Goal: Navigation & Orientation: Find specific page/section

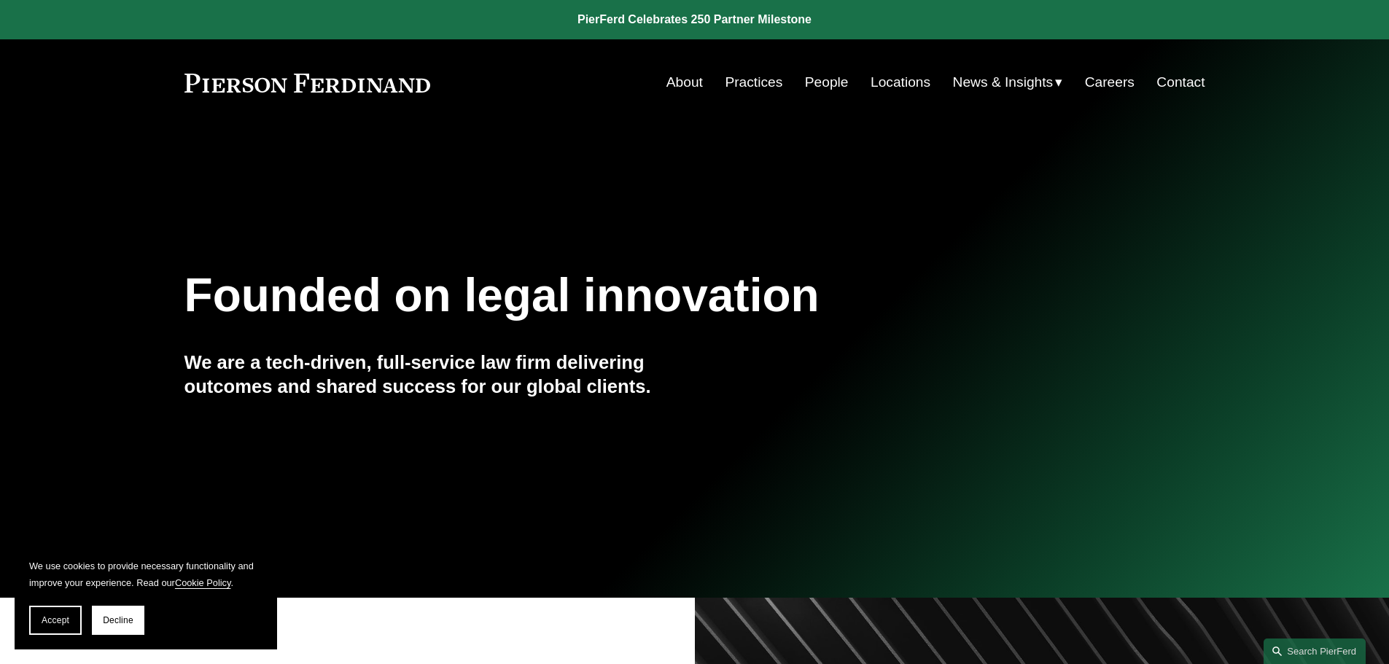
click at [893, 86] on link "Locations" at bounding box center [900, 83] width 60 height 28
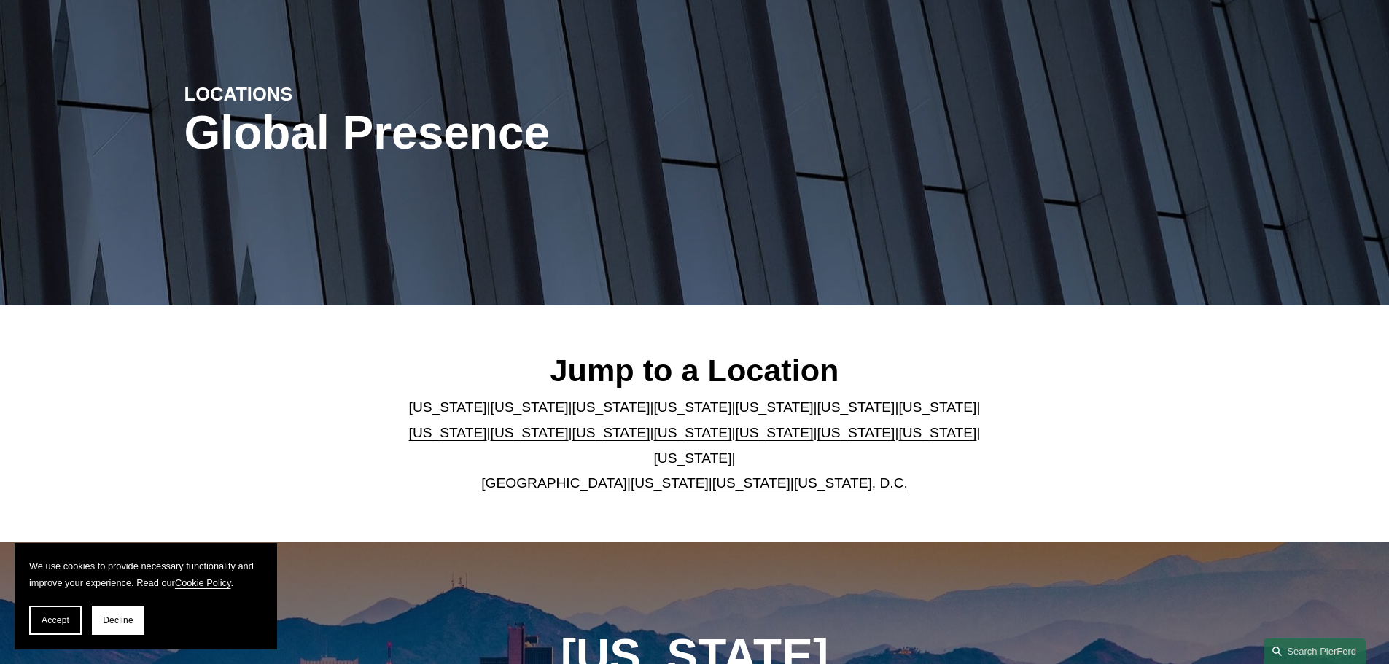
scroll to position [146, 0]
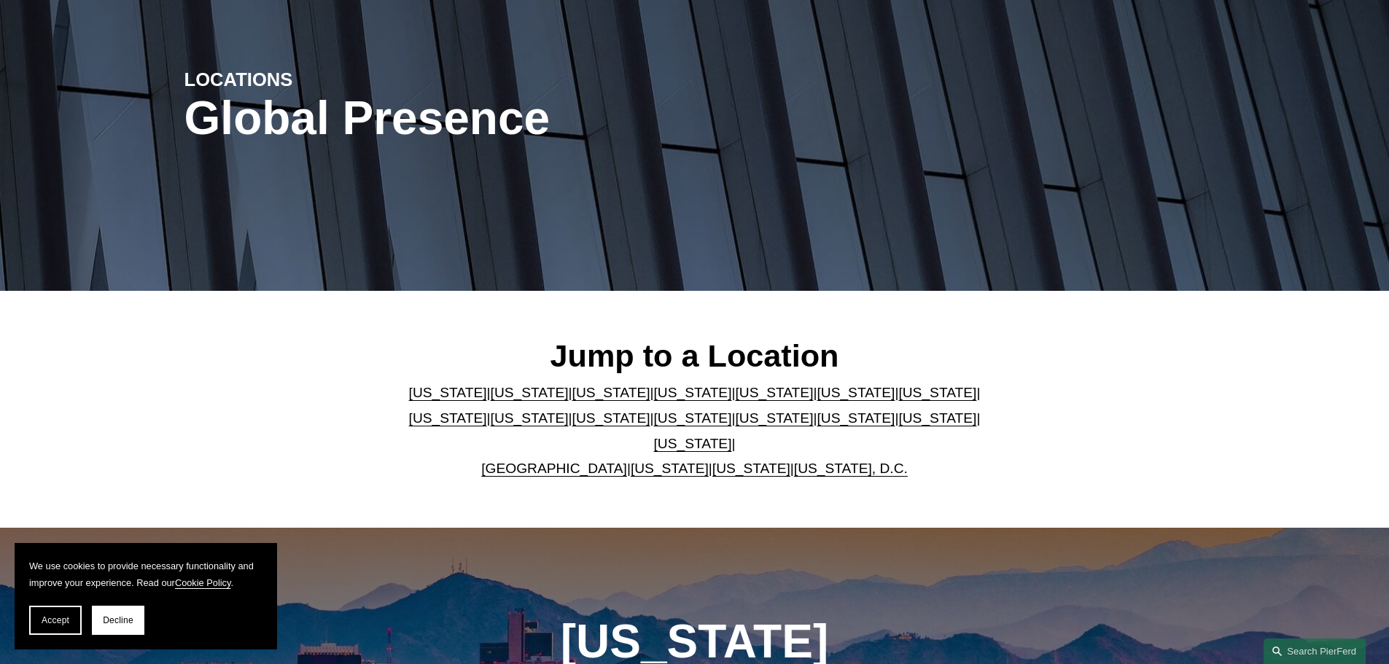
click at [578, 461] on link "United Kingdom" at bounding box center [554, 468] width 146 height 15
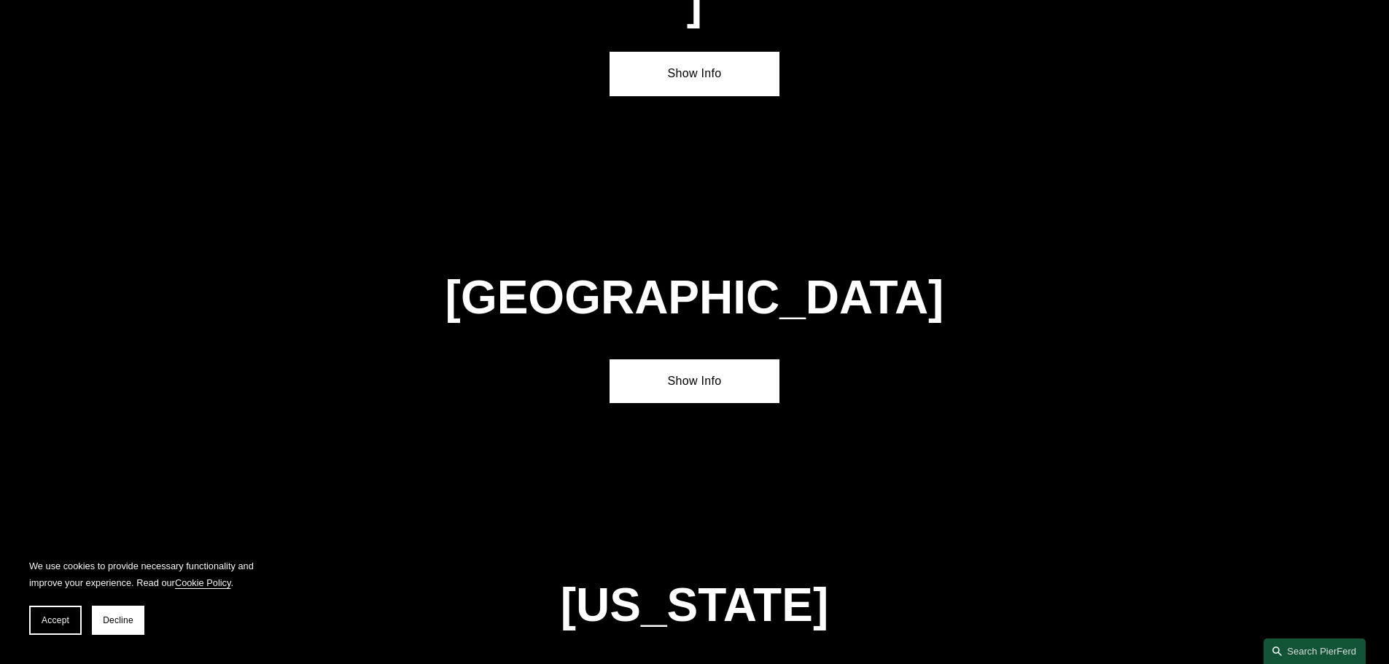
scroll to position [5268, 0]
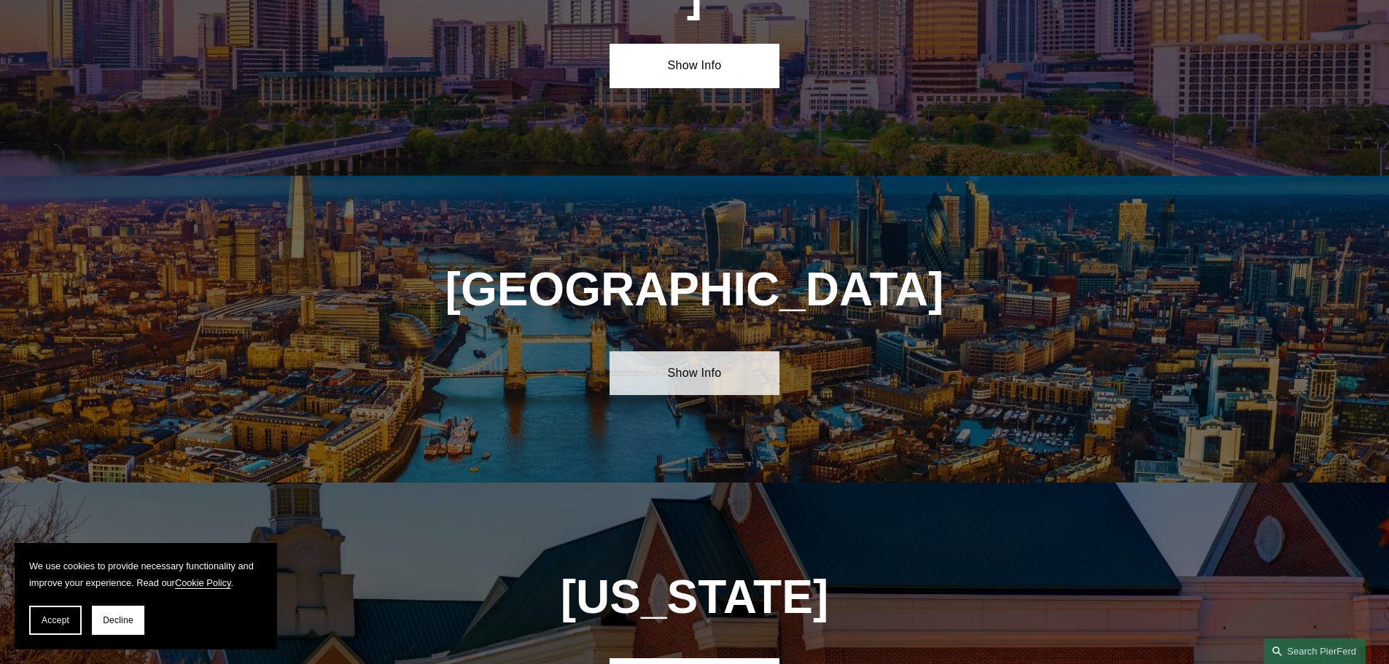
click at [713, 351] on link "Show Info" at bounding box center [694, 373] width 170 height 44
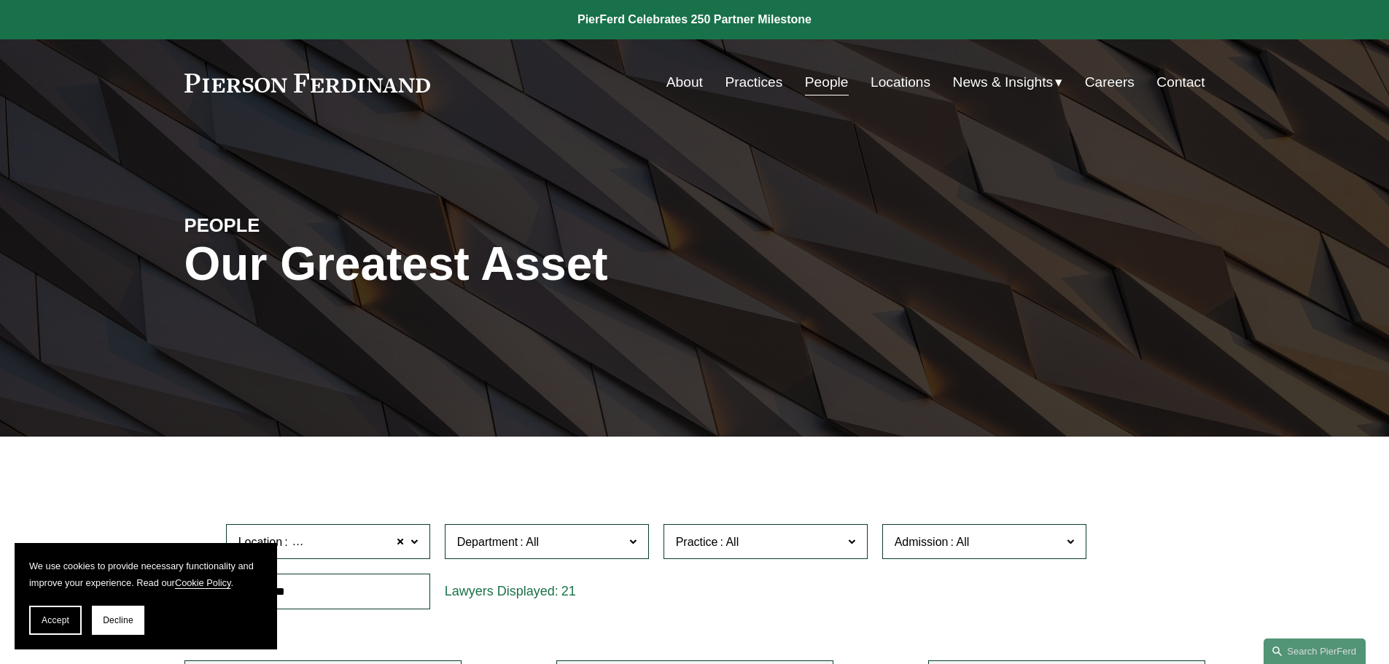
click at [1187, 74] on link "Contact" at bounding box center [1180, 83] width 48 height 28
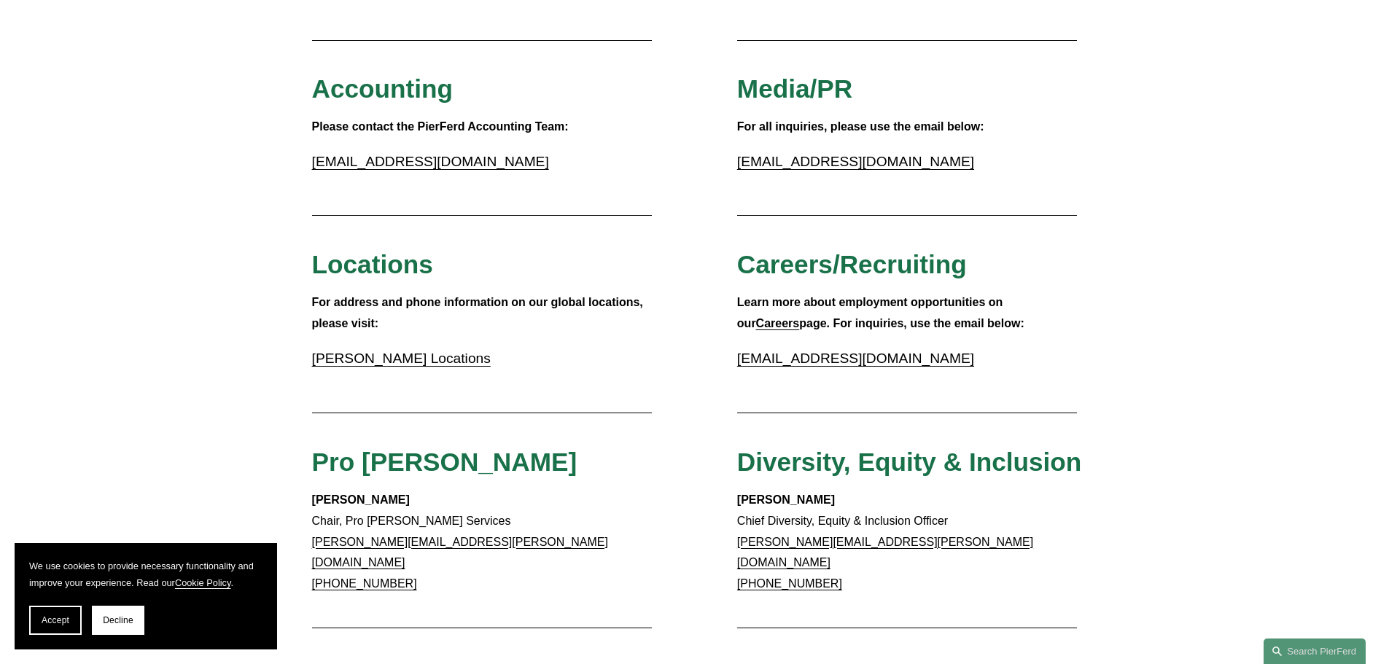
scroll to position [364, 0]
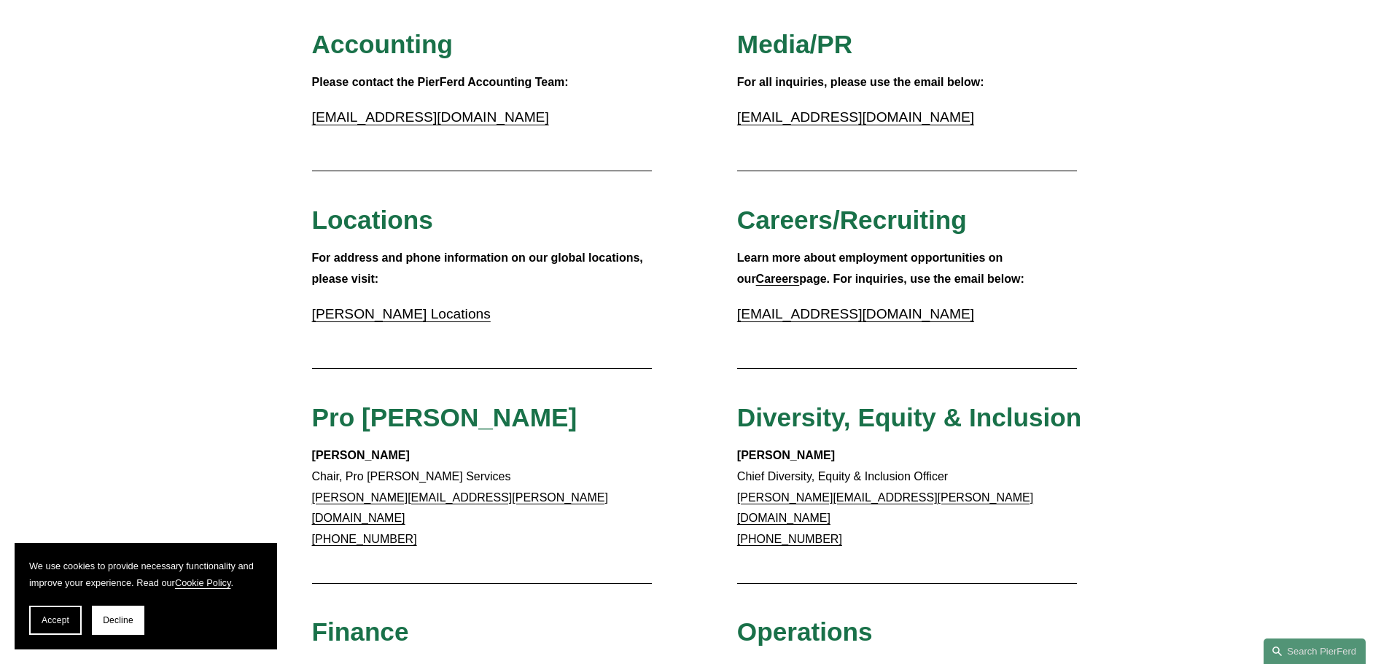
click at [414, 319] on link "[PERSON_NAME] Locations" at bounding box center [401, 313] width 179 height 15
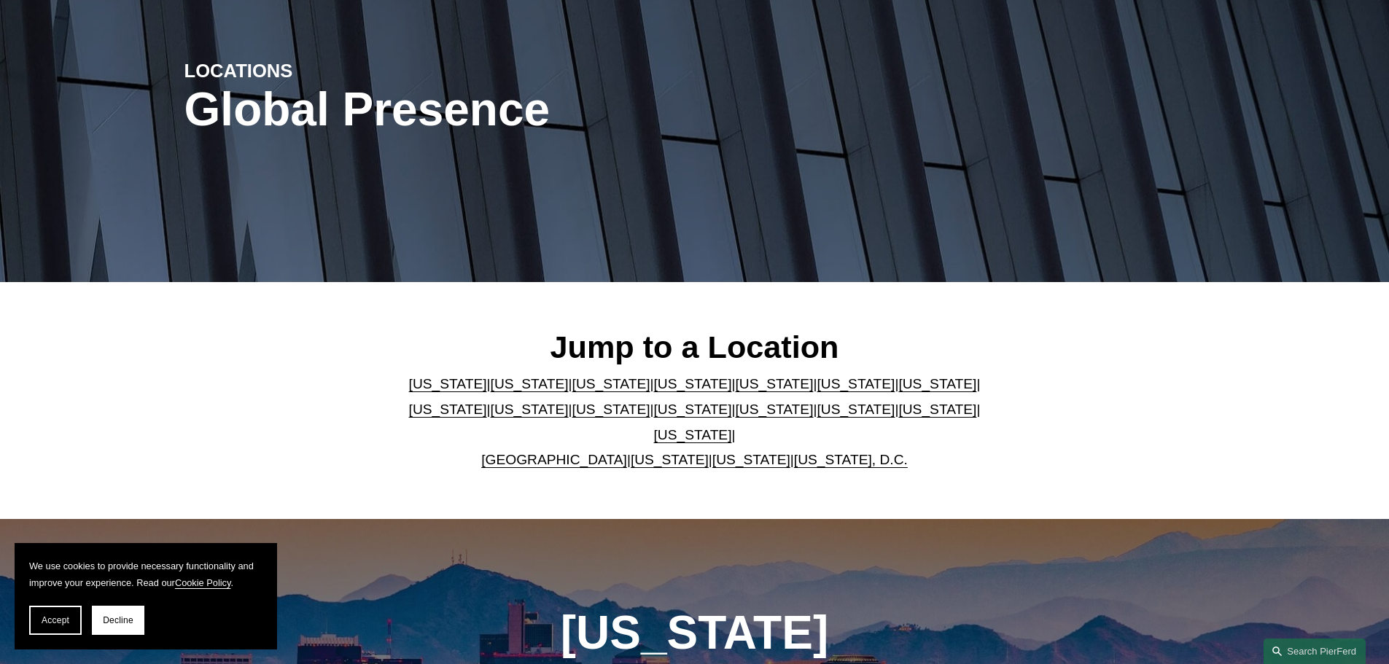
scroll to position [219, 0]
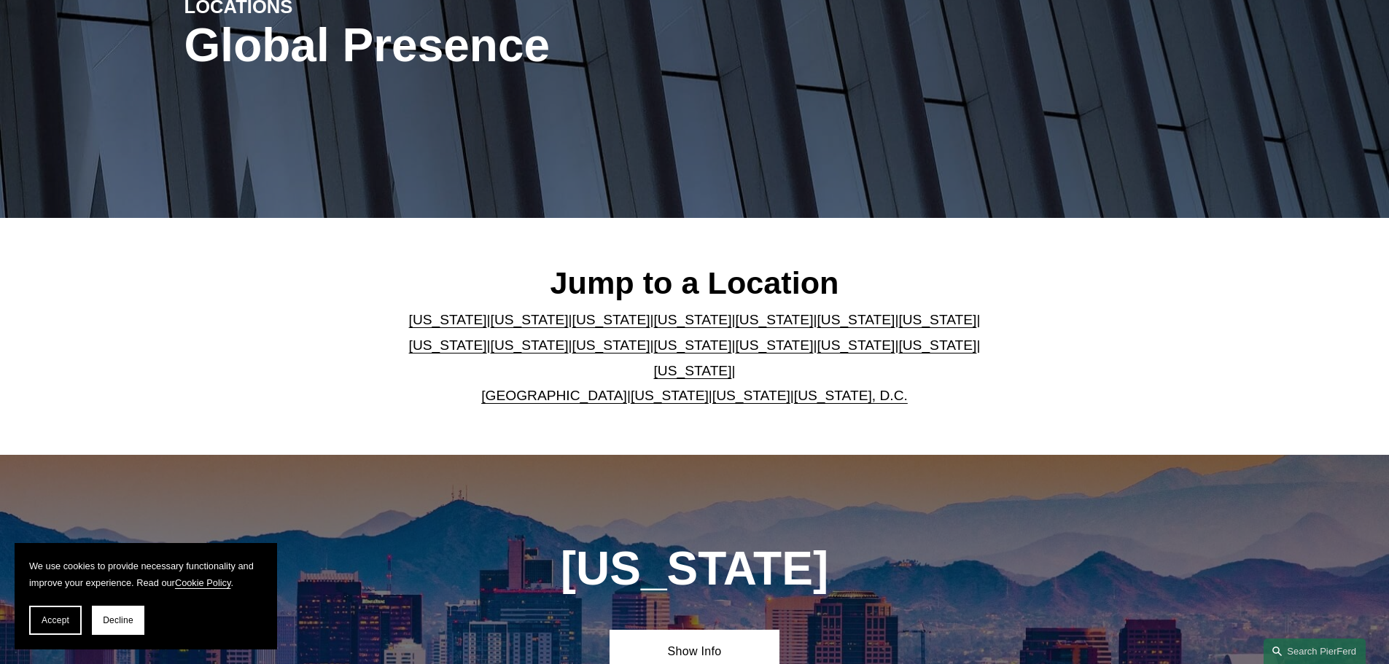
click at [539, 388] on link "[GEOGRAPHIC_DATA]" at bounding box center [554, 395] width 146 height 15
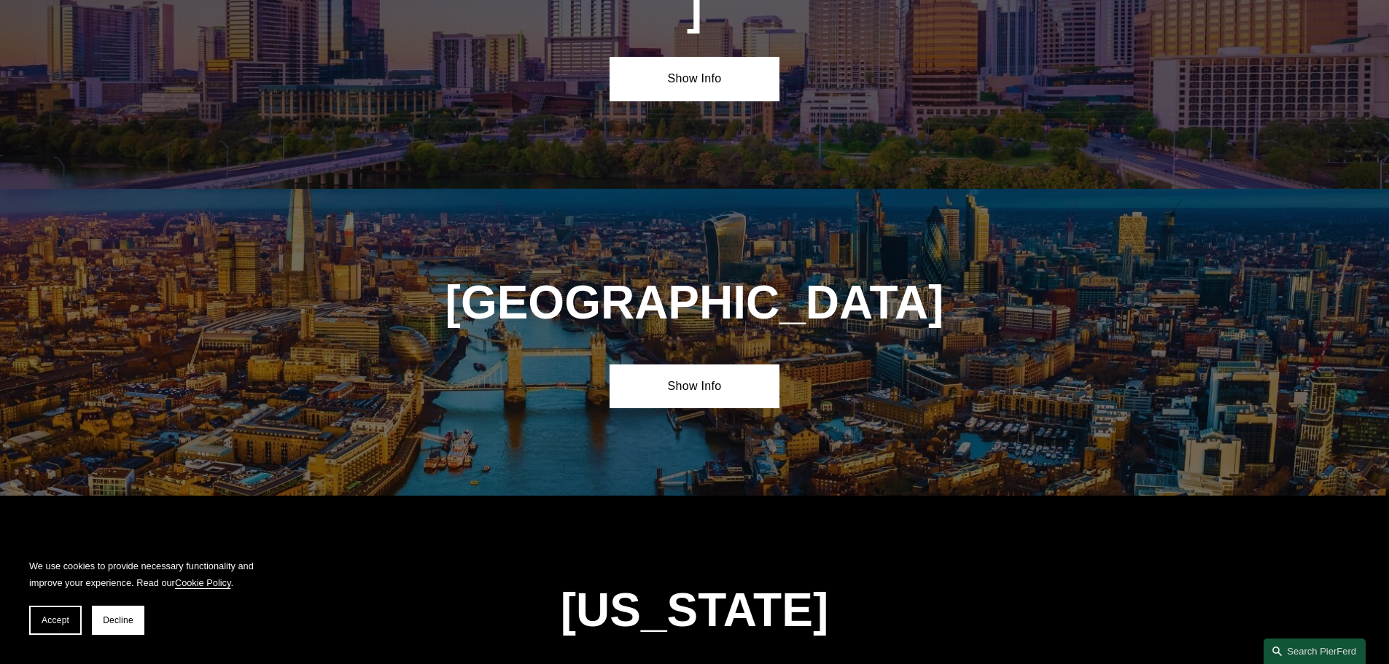
scroll to position [5268, 0]
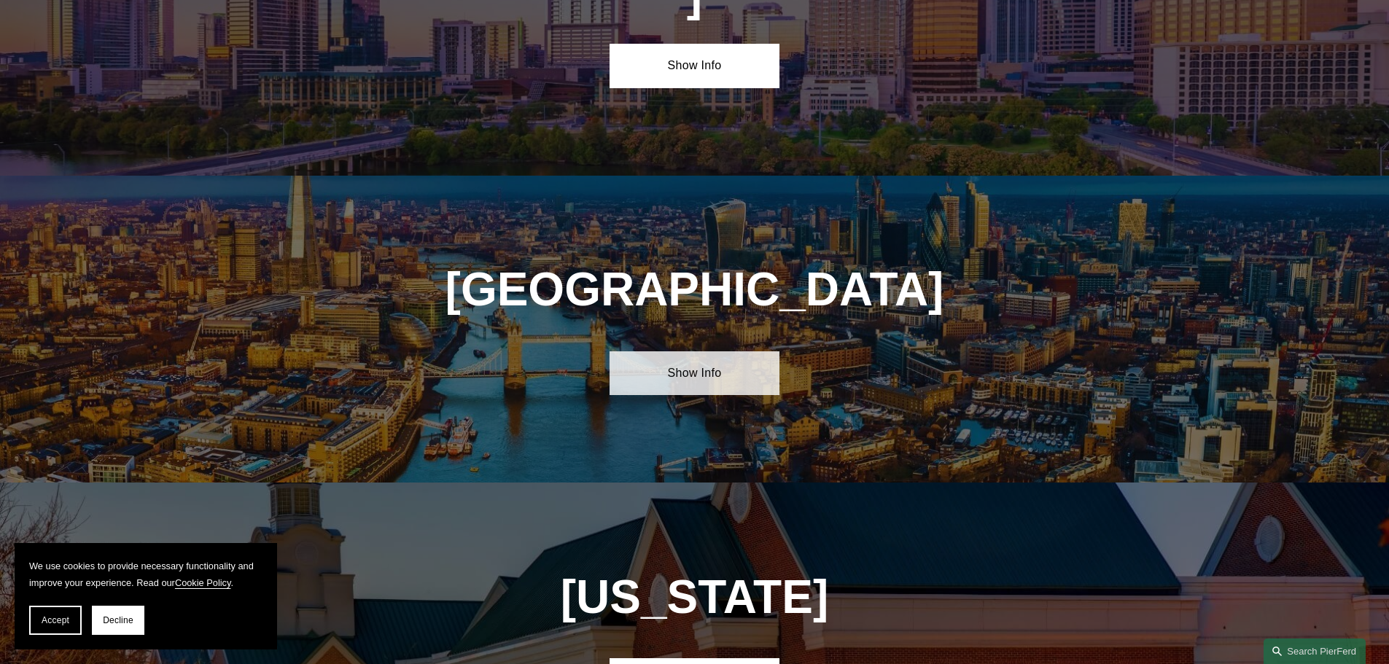
click at [686, 351] on link "Show Info" at bounding box center [694, 373] width 170 height 44
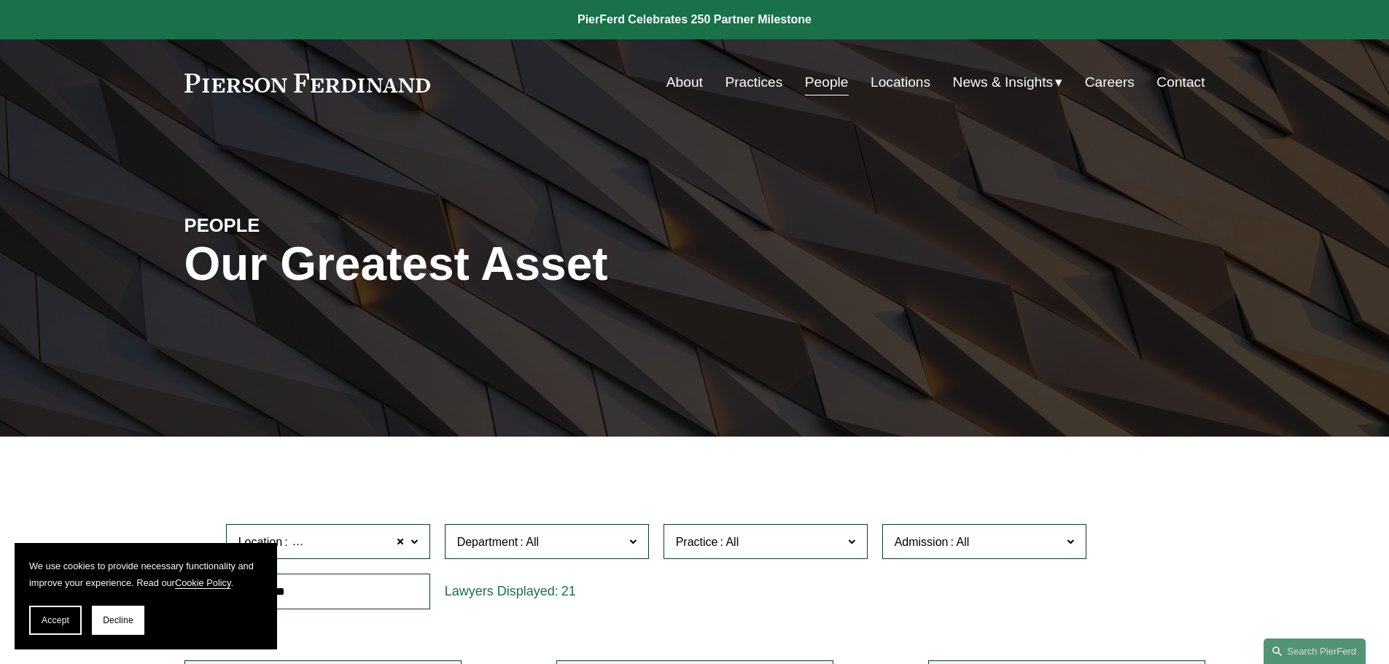
click at [675, 82] on link "About" at bounding box center [684, 83] width 36 height 28
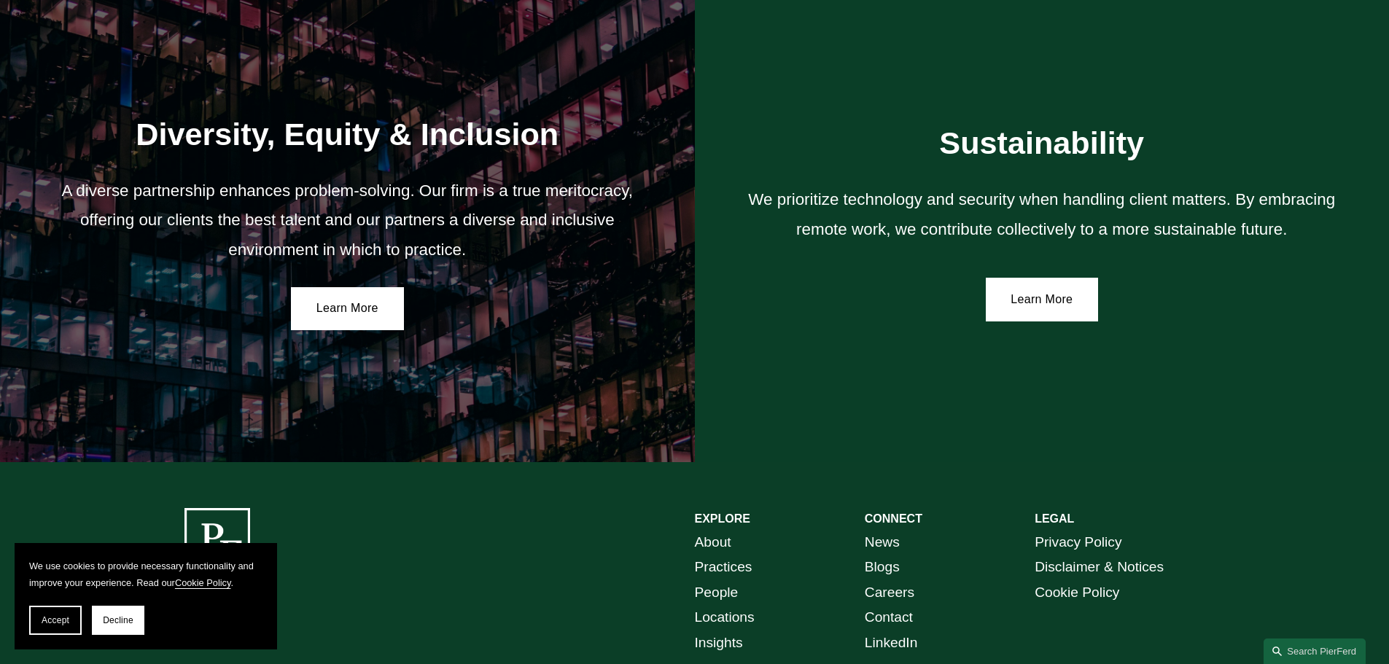
scroll to position [2693, 0]
